Goal: Transaction & Acquisition: Purchase product/service

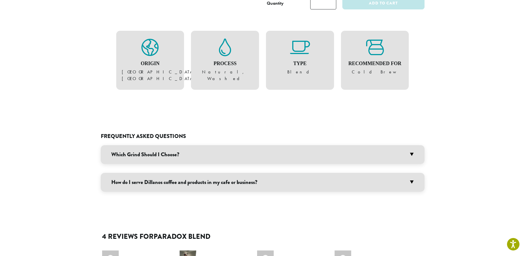
scroll to position [332, 0]
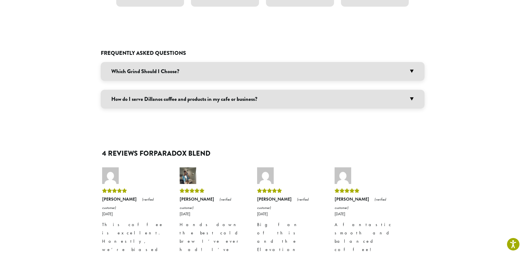
click at [118, 69] on h3 "Which Grind Should I Choose?" at bounding box center [263, 71] width 324 height 19
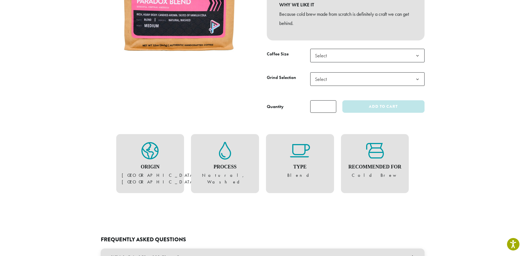
scroll to position [111, 0]
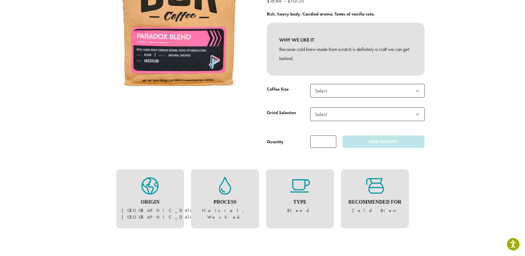
click at [327, 95] on span "Select" at bounding box center [322, 90] width 20 height 11
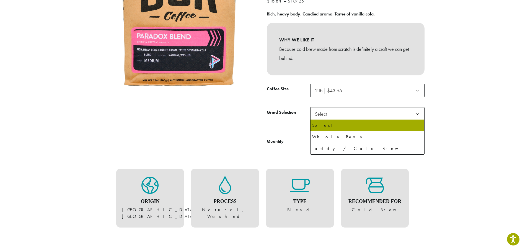
click at [330, 117] on span "Select" at bounding box center [322, 114] width 20 height 11
click at [342, 95] on span "2 lb | $43.65" at bounding box center [329, 90] width 35 height 11
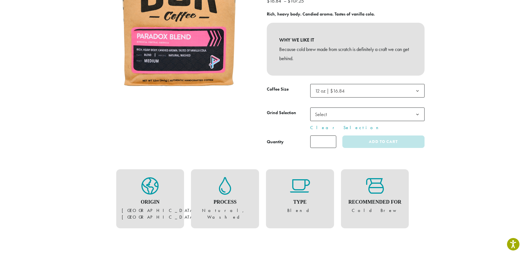
click at [334, 112] on span "Select" at bounding box center [367, 114] width 114 height 14
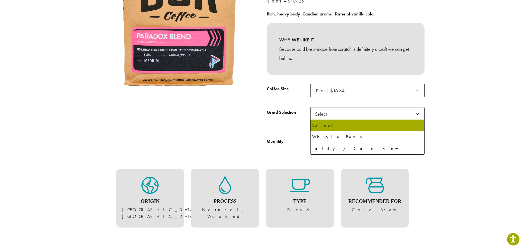
click at [334, 112] on span "Select" at bounding box center [367, 114] width 114 height 14
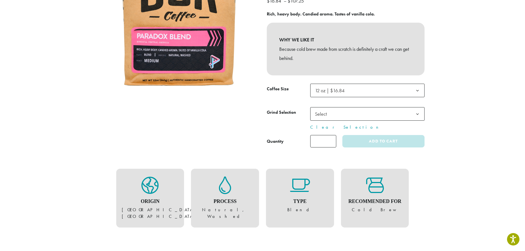
click at [329, 90] on span "12 oz | $16.84" at bounding box center [330, 90] width 30 height 6
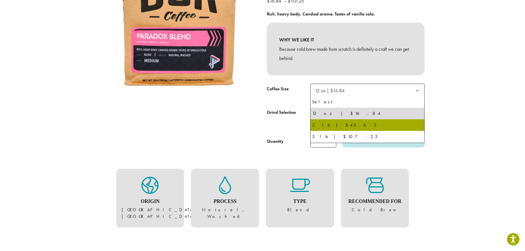
select select "**********"
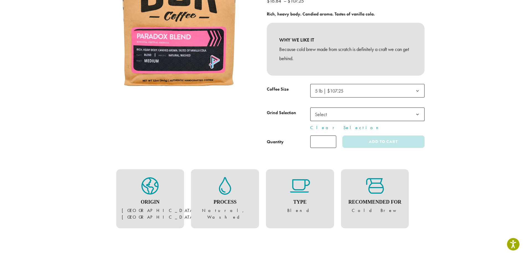
click at [326, 119] on span "Select" at bounding box center [322, 114] width 20 height 11
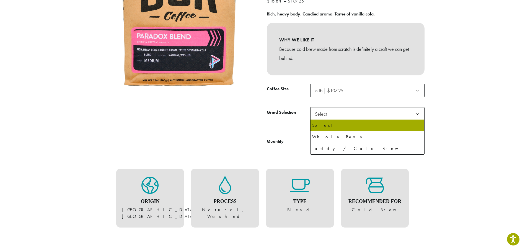
click at [327, 117] on span "Select" at bounding box center [322, 114] width 20 height 11
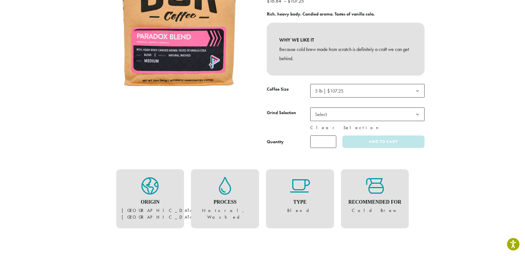
click at [318, 125] on link "Clear Selection" at bounding box center [367, 127] width 114 height 7
select select
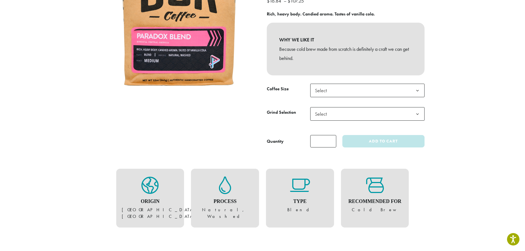
click at [323, 119] on span "Select" at bounding box center [322, 114] width 20 height 11
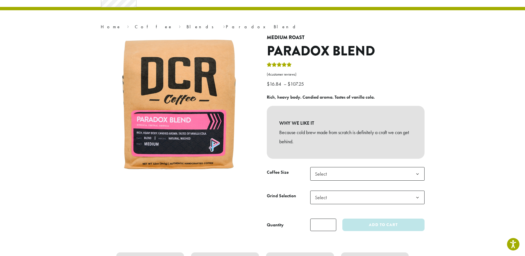
scroll to position [0, 0]
